Goal: Information Seeking & Learning: Compare options

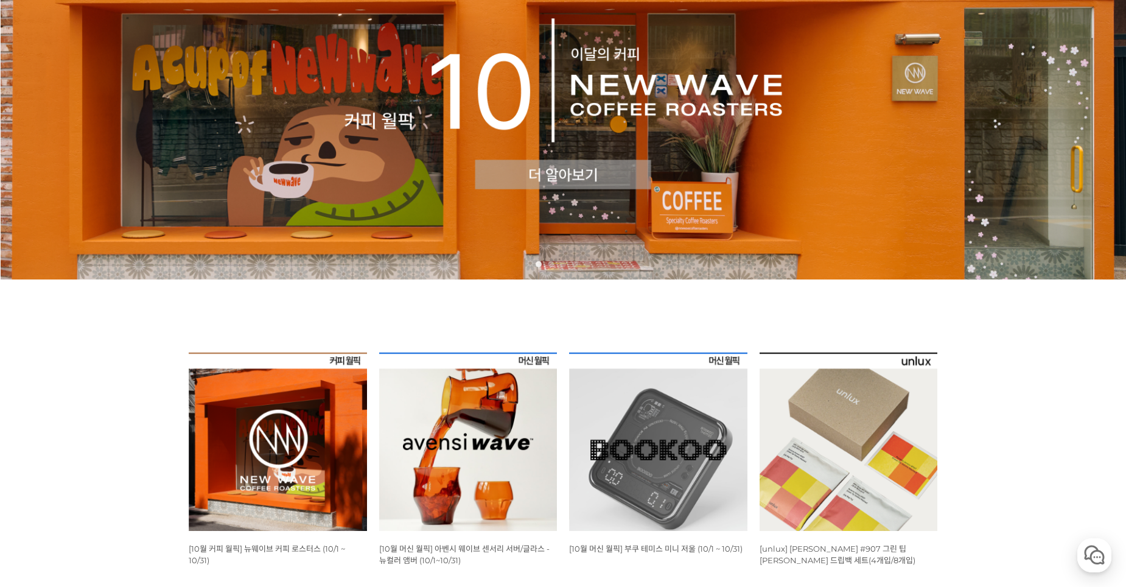
scroll to position [365, 0]
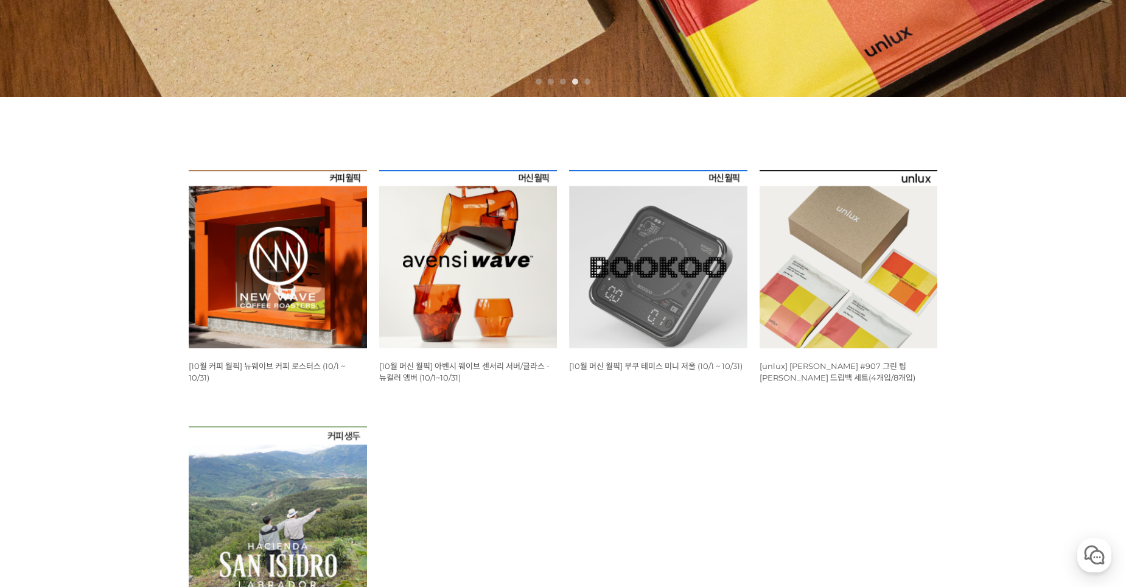
click at [484, 313] on img at bounding box center [468, 259] width 178 height 178
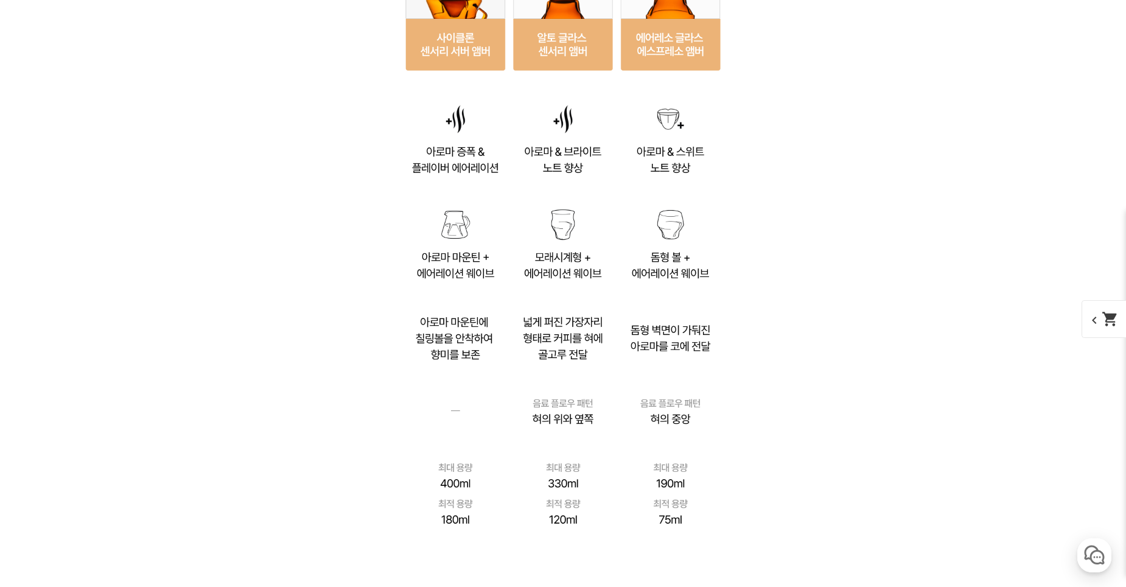
scroll to position [8219, 0]
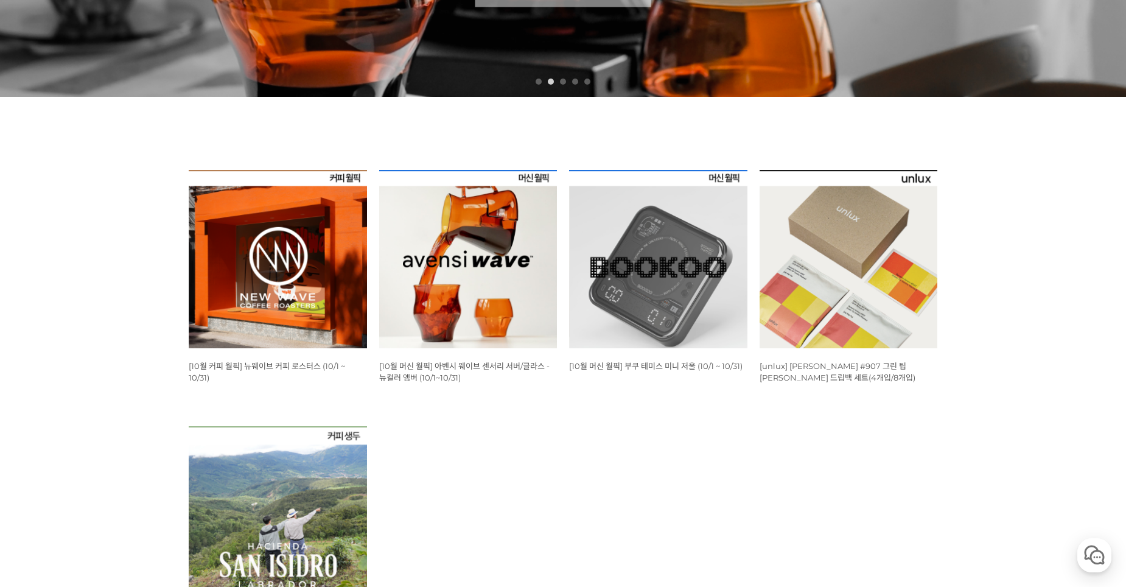
click at [661, 323] on img at bounding box center [658, 259] width 178 height 178
click at [283, 273] on img at bounding box center [278, 259] width 178 height 178
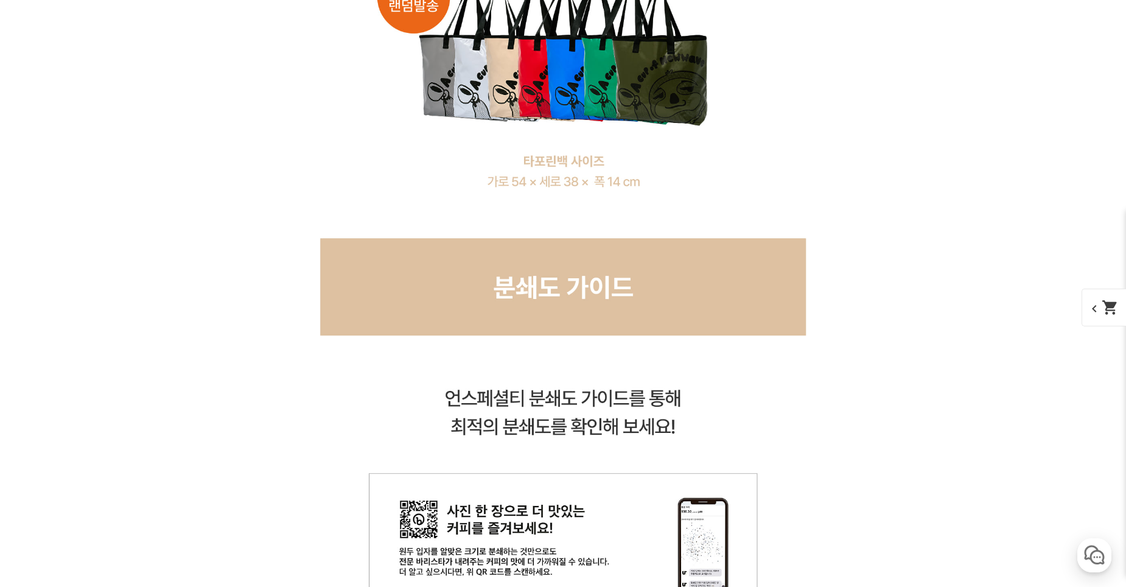
scroll to position [9681, 0]
